Goal: Navigation & Orientation: Find specific page/section

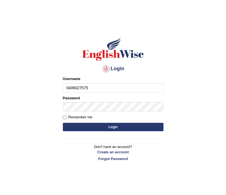
type input "0406027575"
click at [112, 127] on button "Login" at bounding box center [113, 127] width 101 height 8
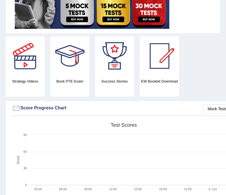
scroll to position [134, 0]
